Goal: Task Accomplishment & Management: Manage account settings

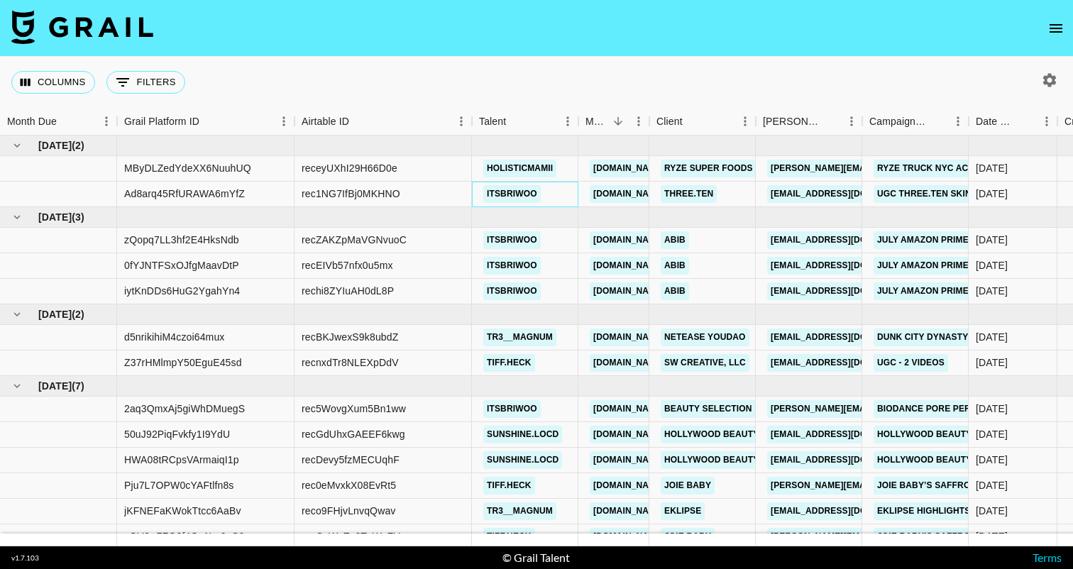
click at [520, 201] on link "itsbriwoo" at bounding box center [511, 194] width 57 height 18
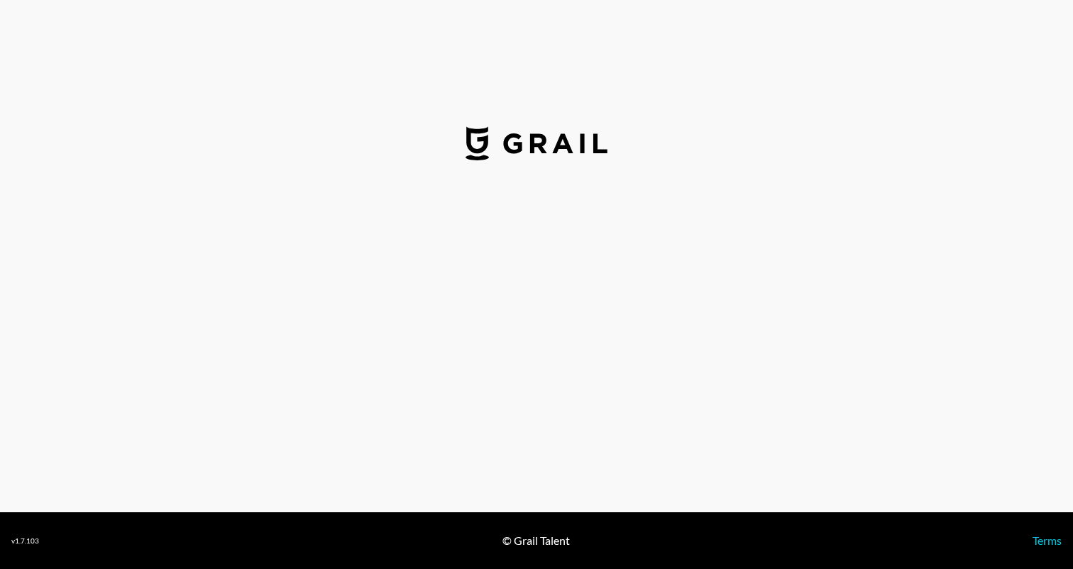
select select "USD"
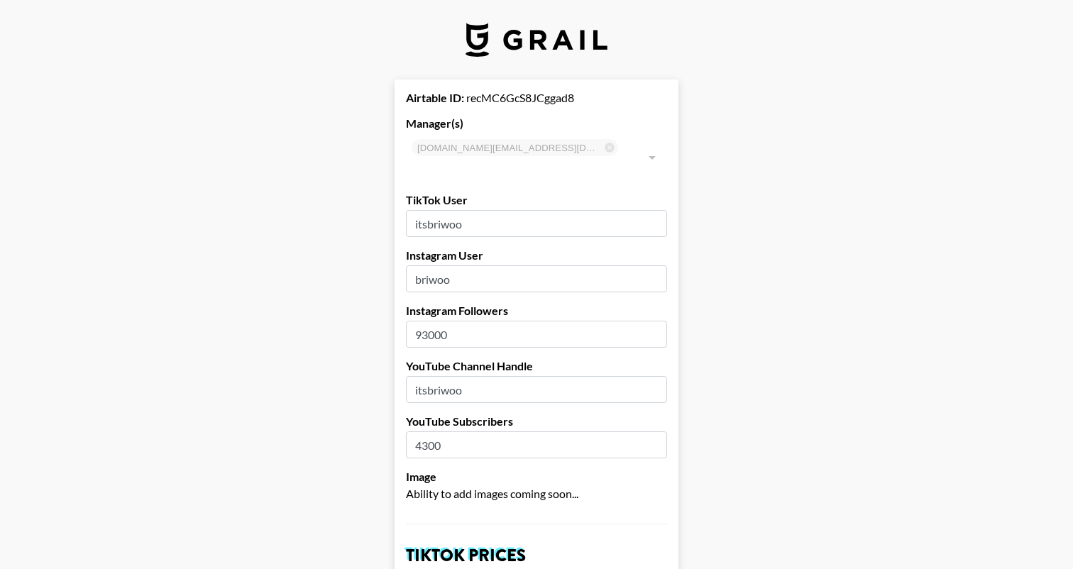
click at [517, 210] on input "itsbriwoo" at bounding box center [536, 223] width 261 height 27
type input "xobriwoo"
click at [483, 376] on input "itsbriwoo" at bounding box center [536, 389] width 261 height 27
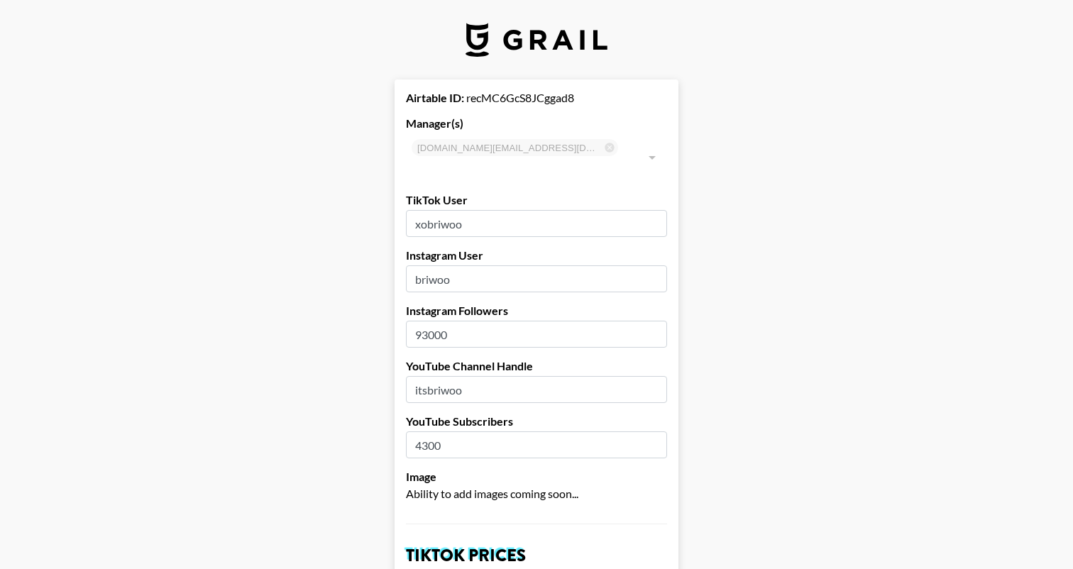
click at [483, 376] on input "itsbriwoo" at bounding box center [536, 389] width 261 height 27
type input "xobriwoo"
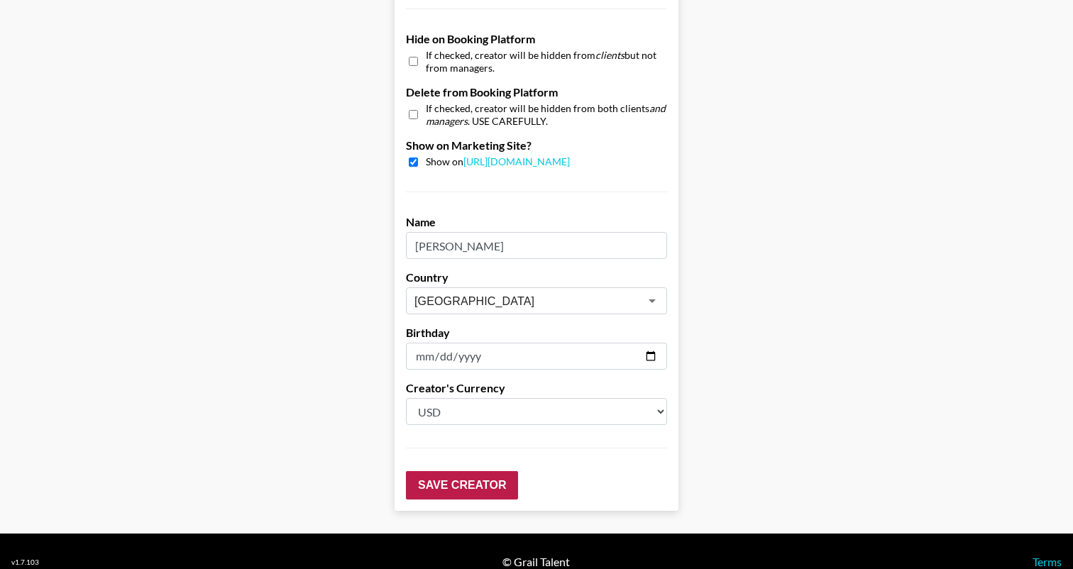
scroll to position [1354, 0]
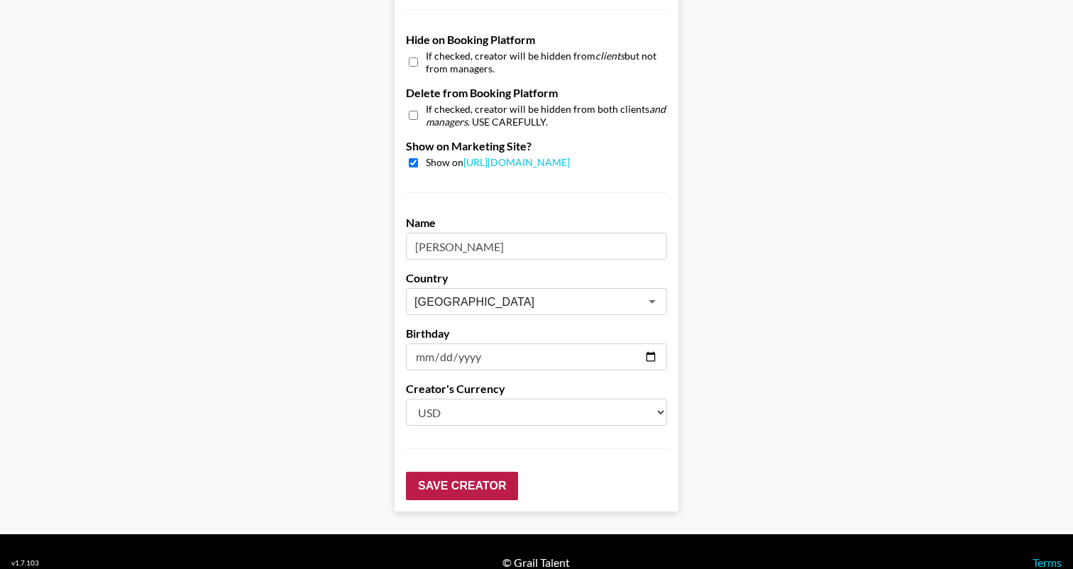
click at [486, 472] on input "Save Creator" at bounding box center [462, 486] width 112 height 28
